Goal: Find specific page/section: Find specific page/section

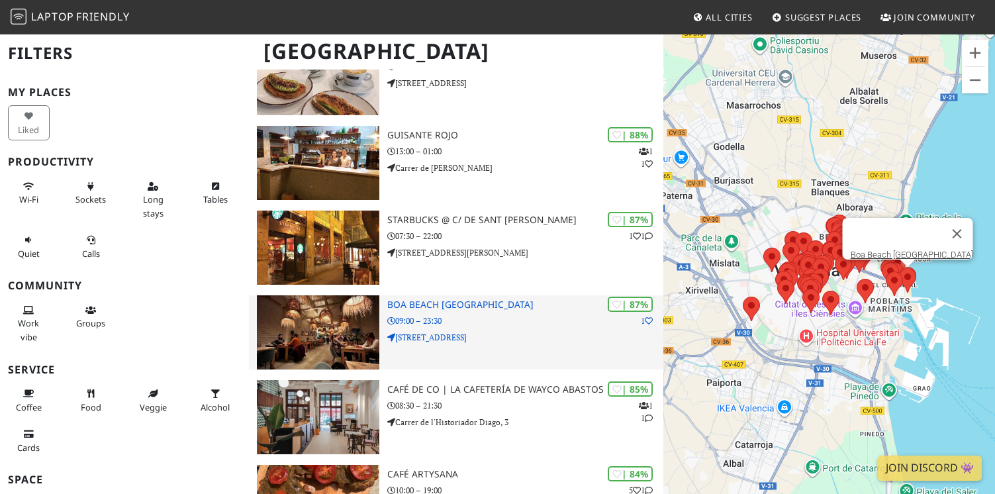
scroll to position [179, 0]
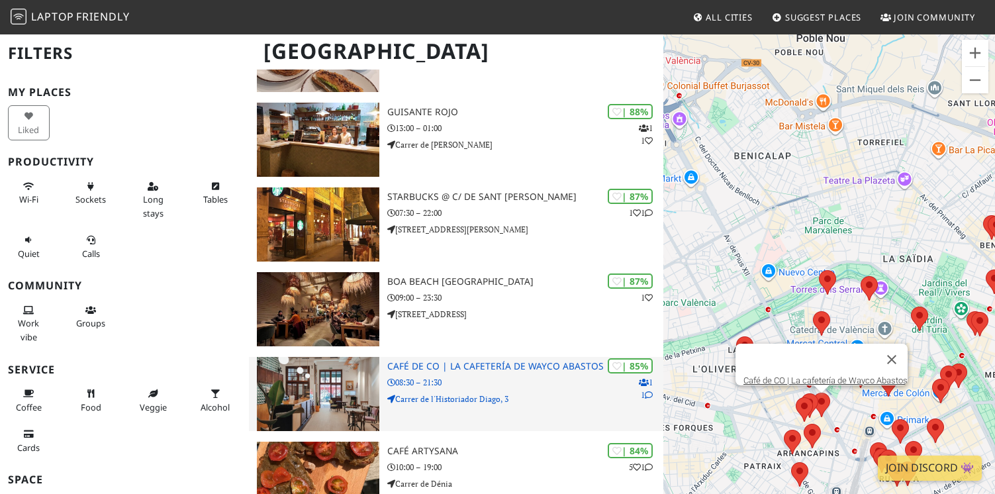
click at [487, 362] on h3 "Café de CO | La cafetería de Wayco Abastos" at bounding box center [525, 366] width 277 height 11
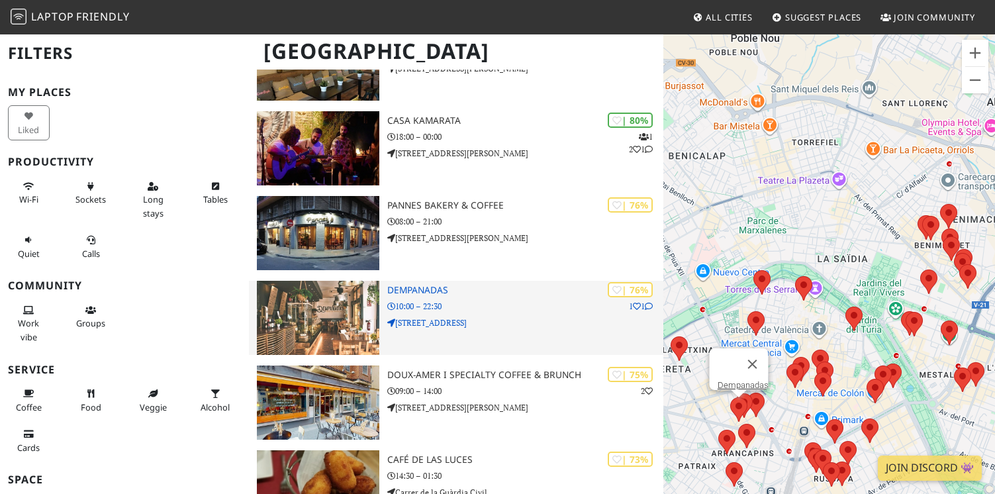
scroll to position [683, 0]
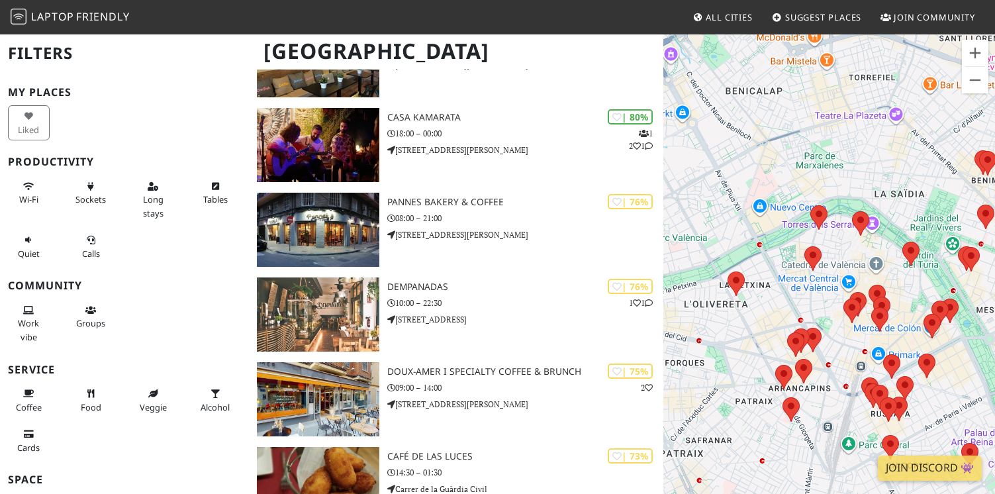
drag, startPoint x: 709, startPoint y: 252, endPoint x: 766, endPoint y: 183, distance: 89.4
click at [766, 183] on div "To navigate, press the arrow keys." at bounding box center [829, 280] width 332 height 494
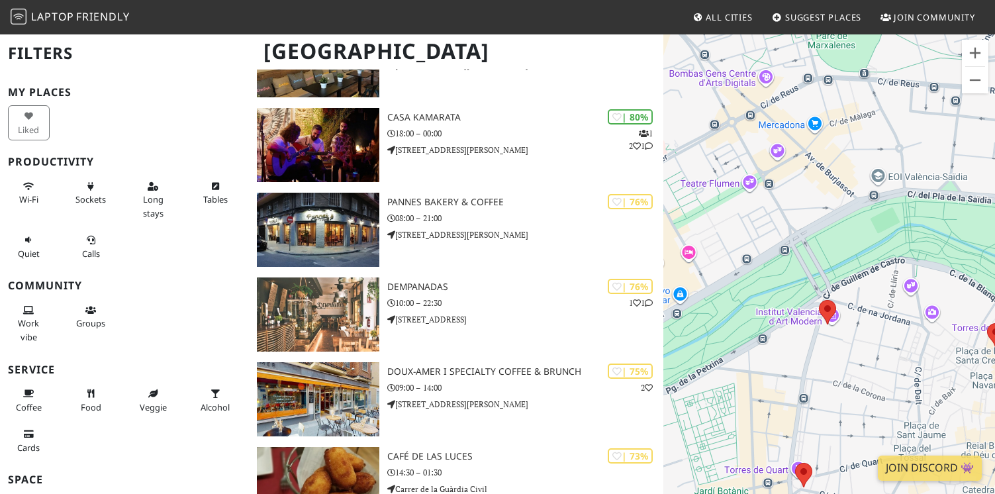
drag, startPoint x: 885, startPoint y: 321, endPoint x: 862, endPoint y: 251, distance: 73.7
click at [862, 251] on div "To navigate, press the arrow keys." at bounding box center [829, 280] width 332 height 494
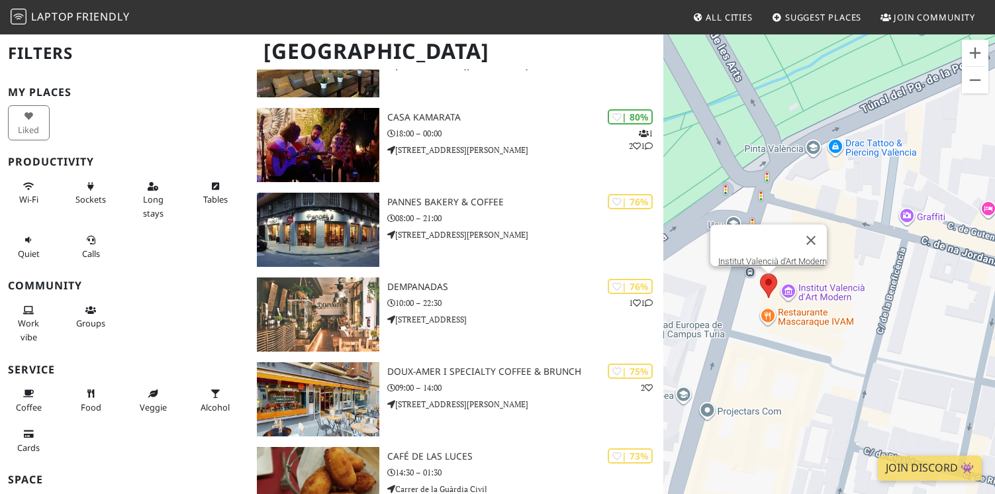
click at [760, 273] on area at bounding box center [760, 273] width 0 height 0
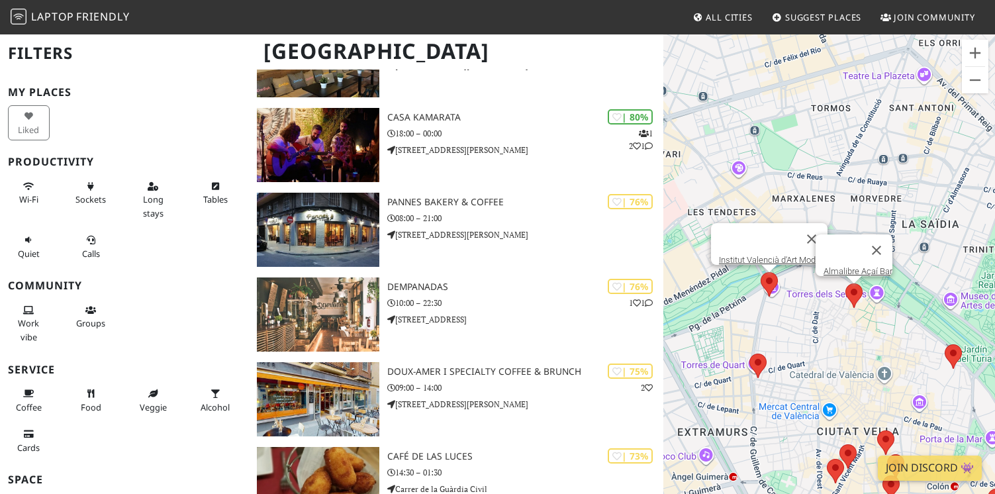
click at [845, 283] on area at bounding box center [845, 283] width 0 height 0
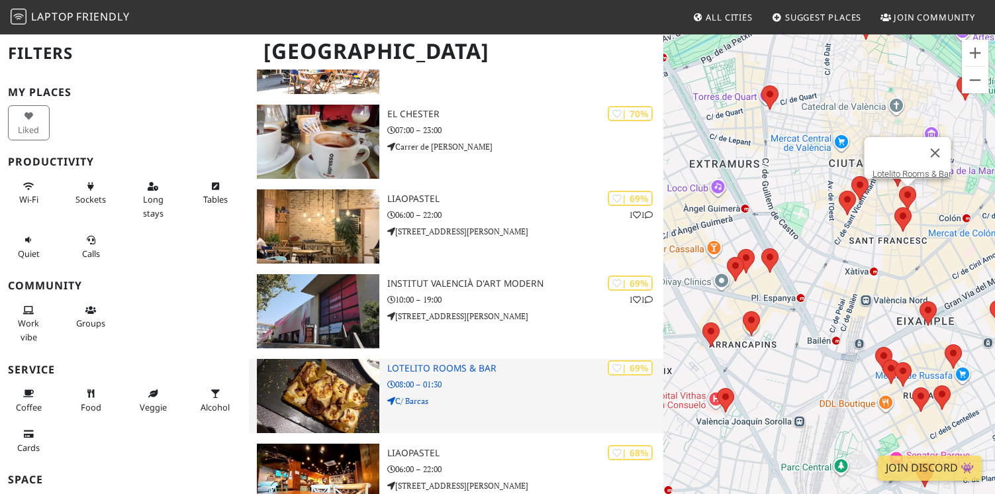
scroll to position [1535, 0]
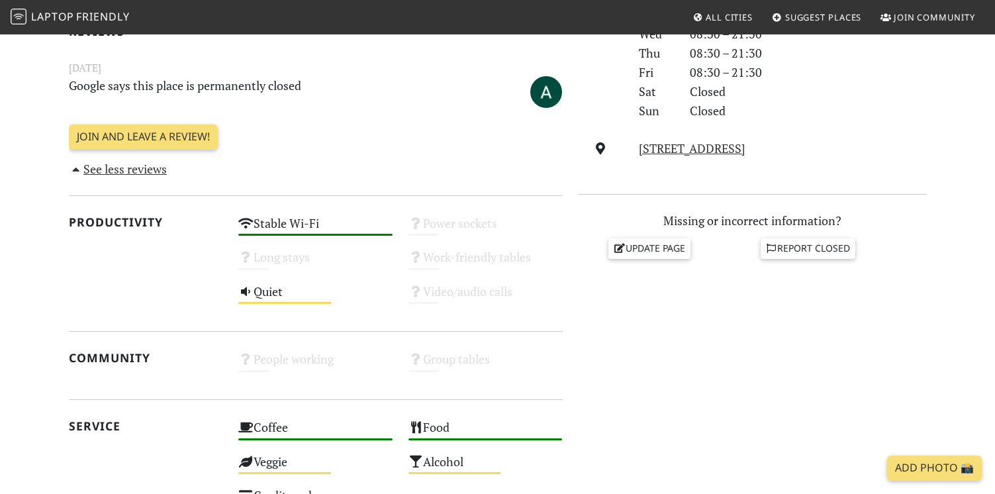
scroll to position [426, 0]
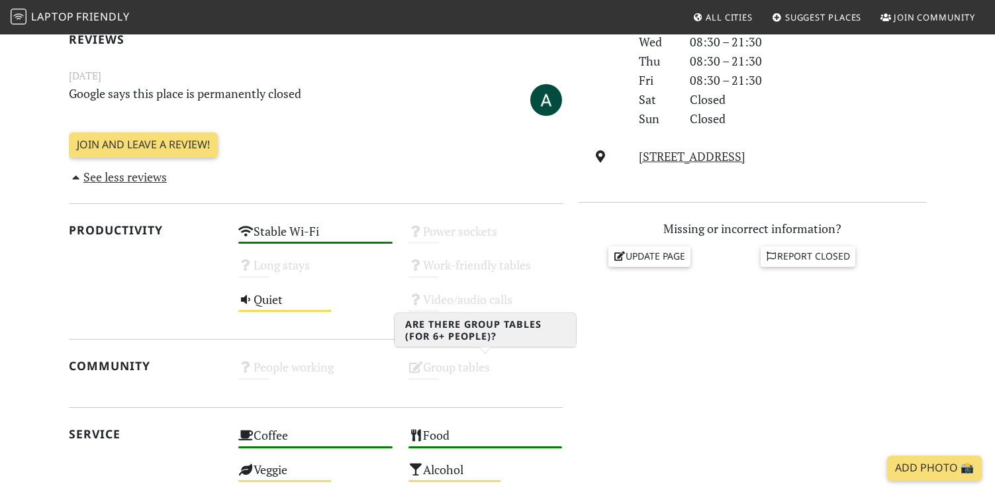
click at [487, 362] on div "Group tables Unknown" at bounding box center [486, 373] width 170 height 34
